Goal: Go to known website: Access a specific website the user already knows

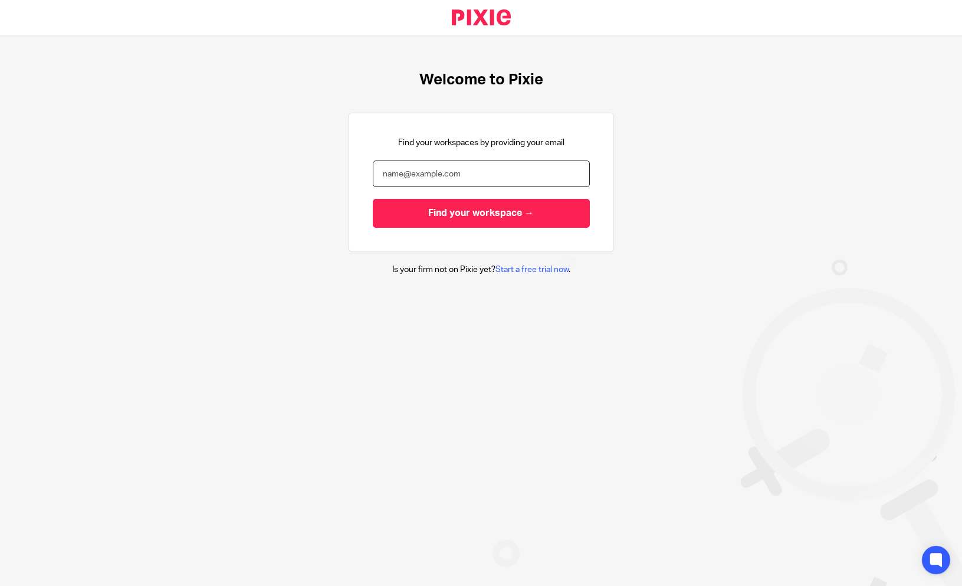
click at [474, 166] on input "email" at bounding box center [481, 173] width 217 height 27
type input "en"
click at [254, 116] on div "Welcome to Pixie Find your workspaces by providing your email en Find your work…" at bounding box center [481, 173] width 962 height 276
click at [434, 179] on input "en" at bounding box center [481, 173] width 217 height 27
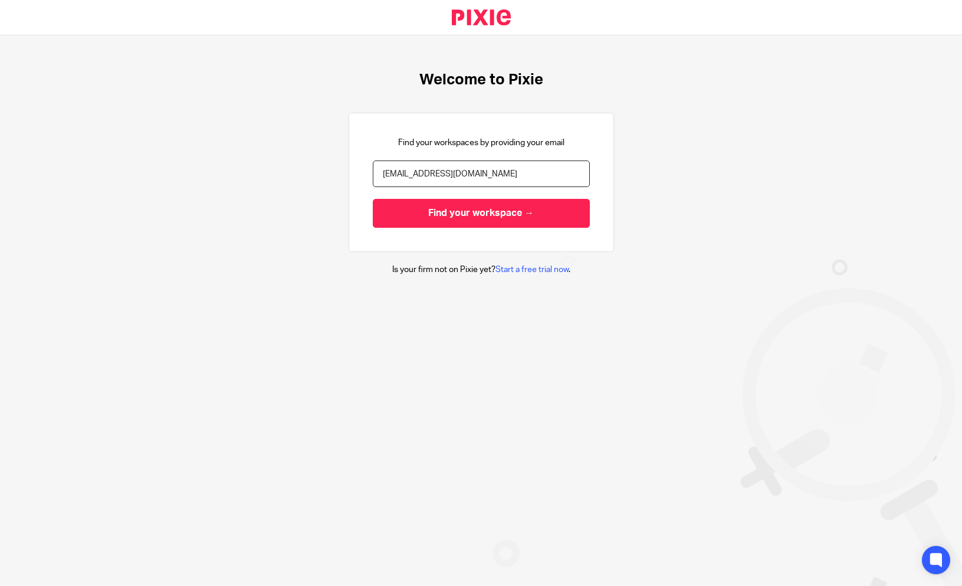
type input "enquiries@thefemaleaccountant.com"
click at [373, 199] on input "Find your workspace →" at bounding box center [481, 213] width 217 height 29
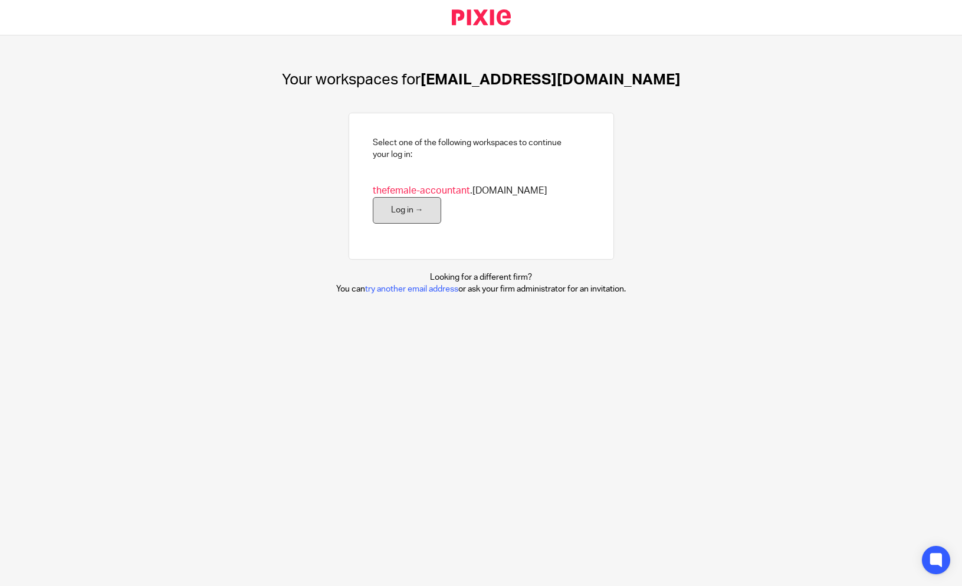
click at [405, 215] on link "Log in →" at bounding box center [407, 210] width 69 height 27
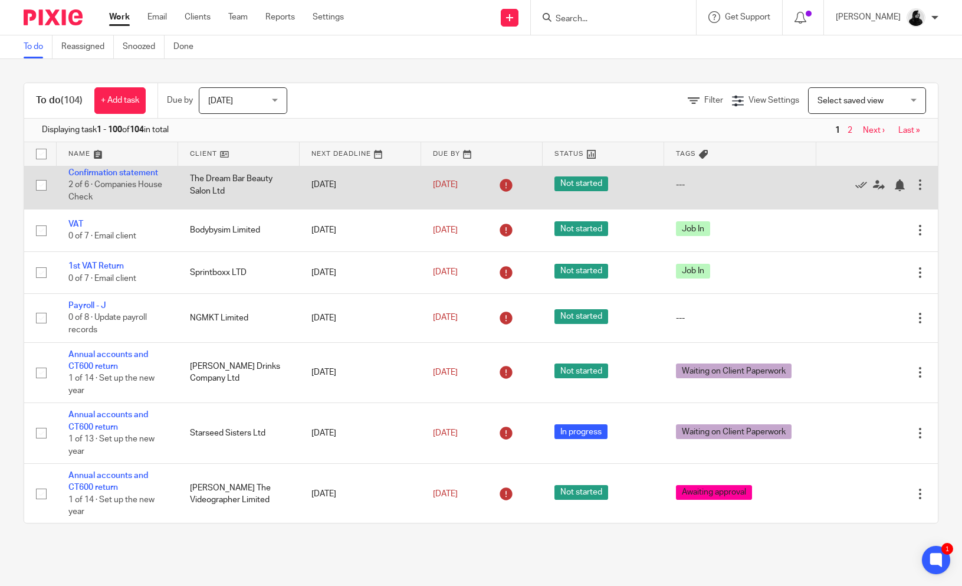
scroll to position [1413, 0]
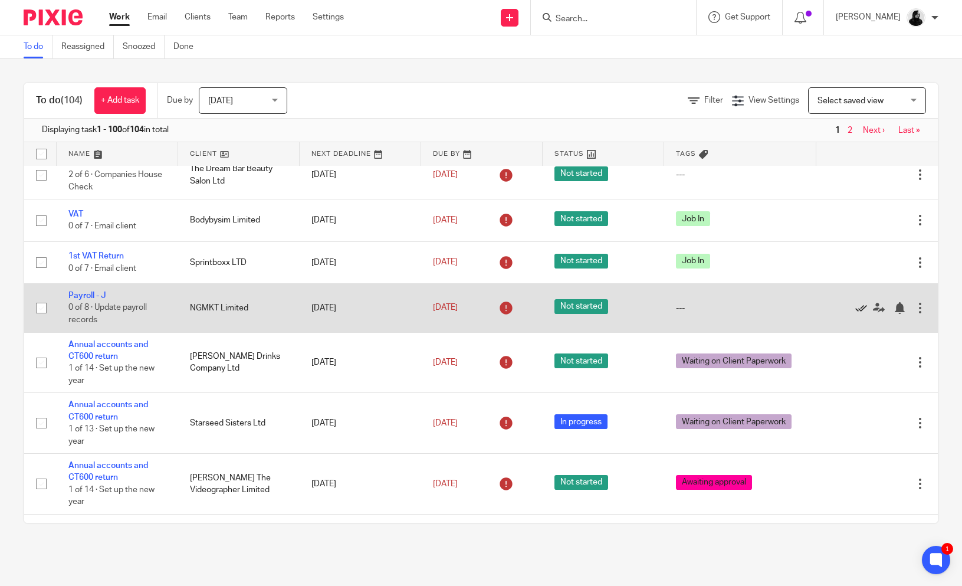
click at [859, 314] on icon at bounding box center [861, 308] width 12 height 12
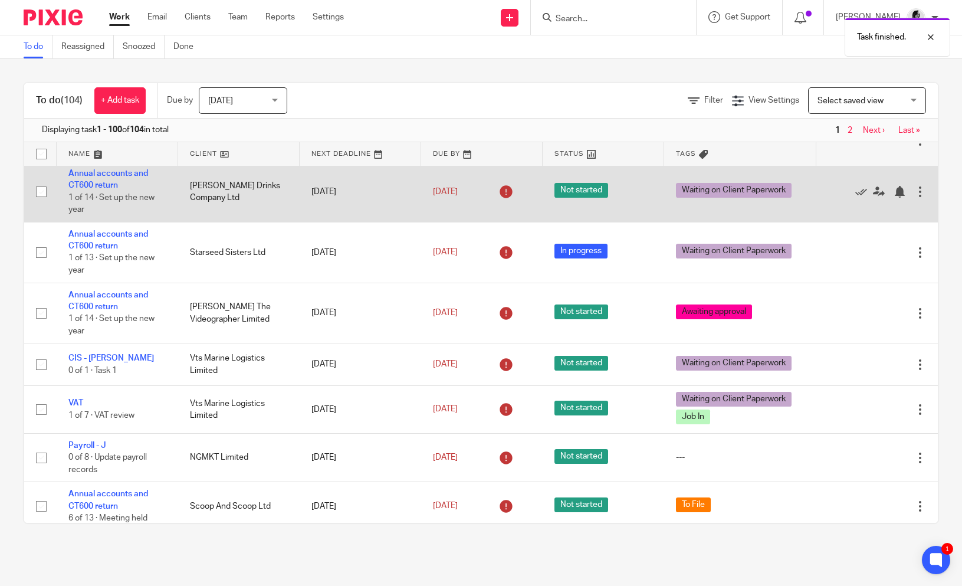
scroll to position [1535, 0]
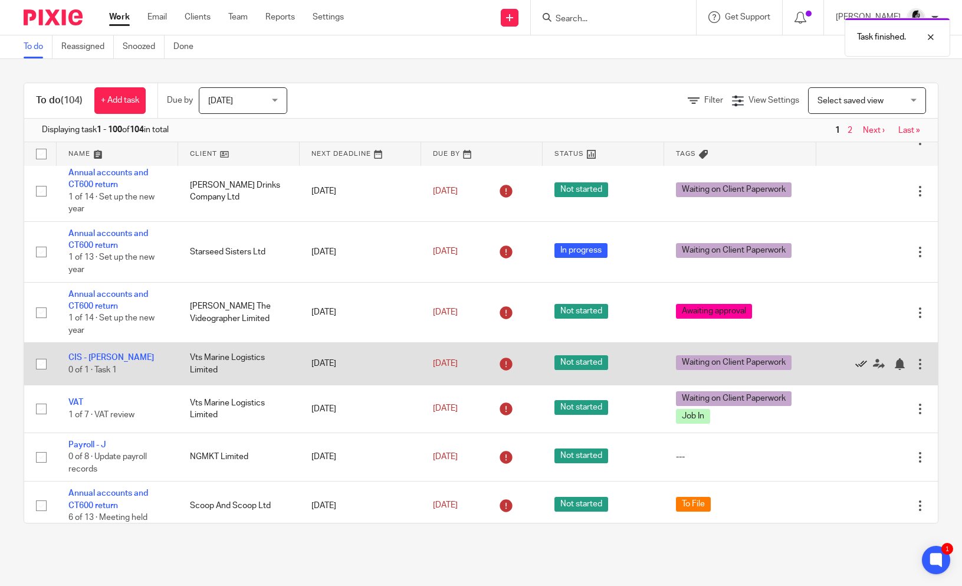
click at [859, 370] on icon at bounding box center [861, 364] width 12 height 12
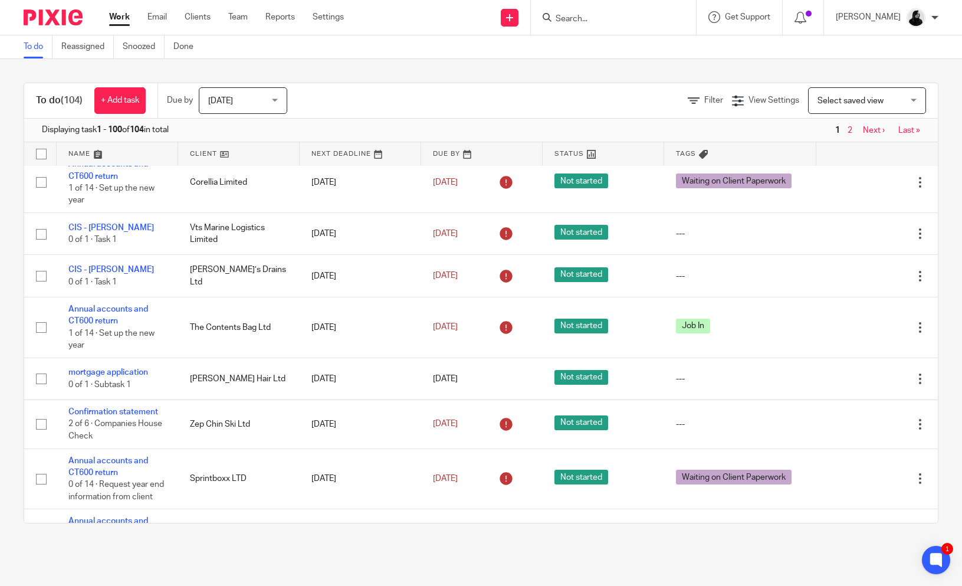
scroll to position [2115, 0]
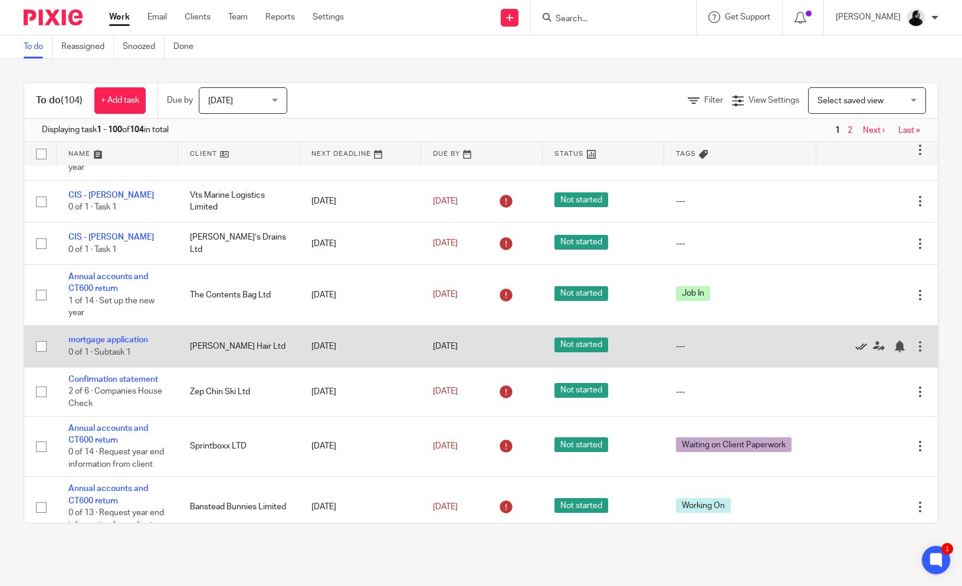
click at [859, 352] on icon at bounding box center [861, 346] width 12 height 12
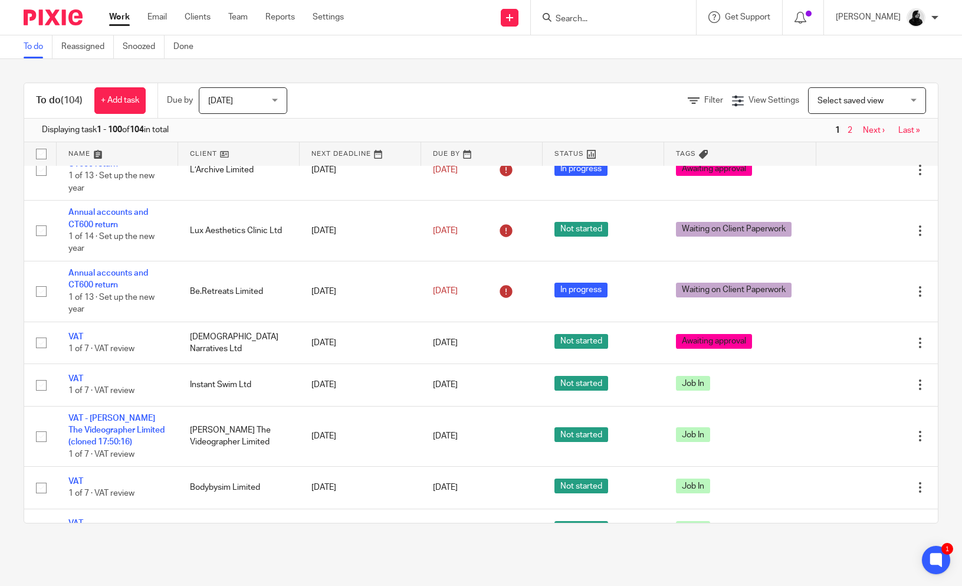
scroll to position [2837, 0]
